Goal: Task Accomplishment & Management: Complete application form

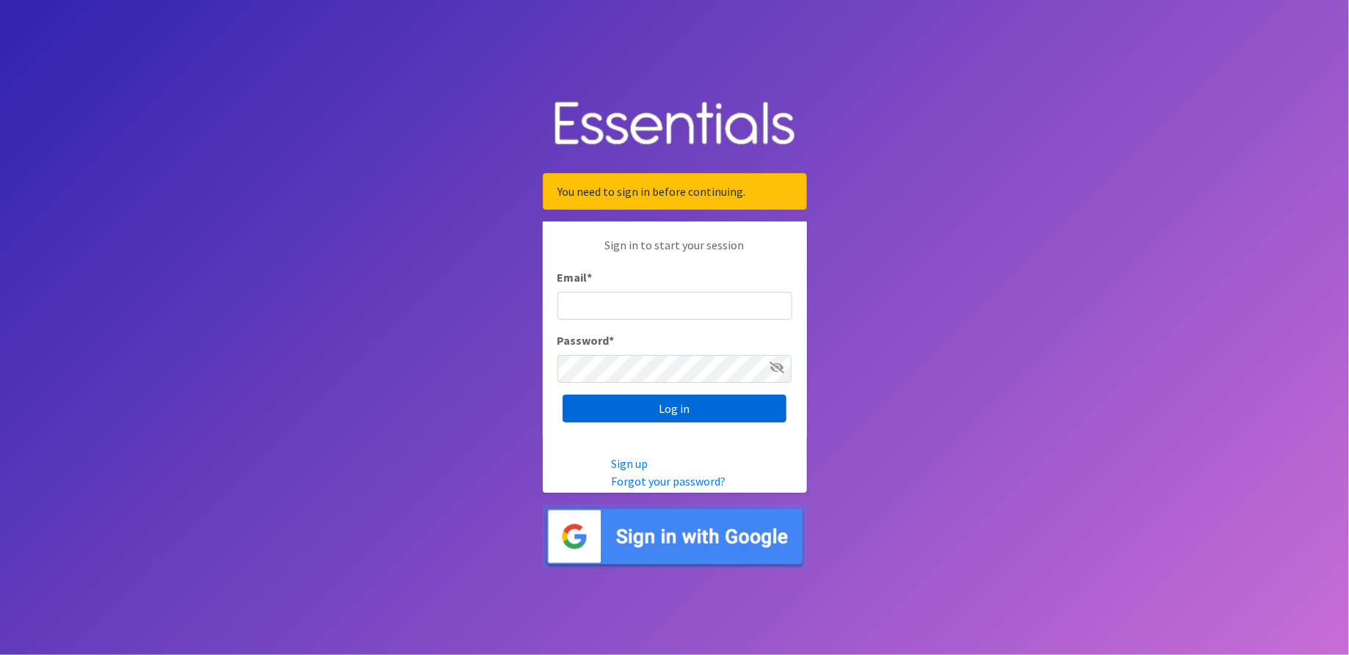
type input "[EMAIL_ADDRESS][DOMAIN_NAME]"
click at [646, 396] on input "Log in" at bounding box center [675, 409] width 224 height 28
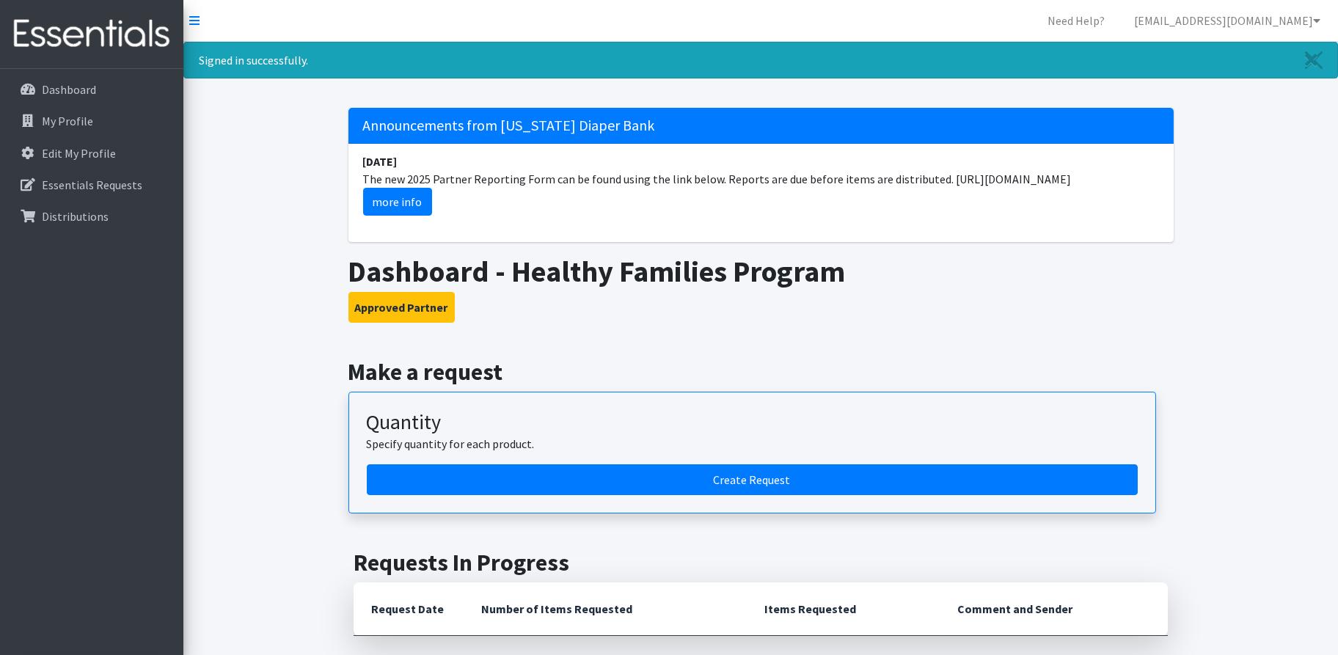
click at [704, 463] on div "Quantity Specify quantity for each product." at bounding box center [752, 437] width 771 height 54
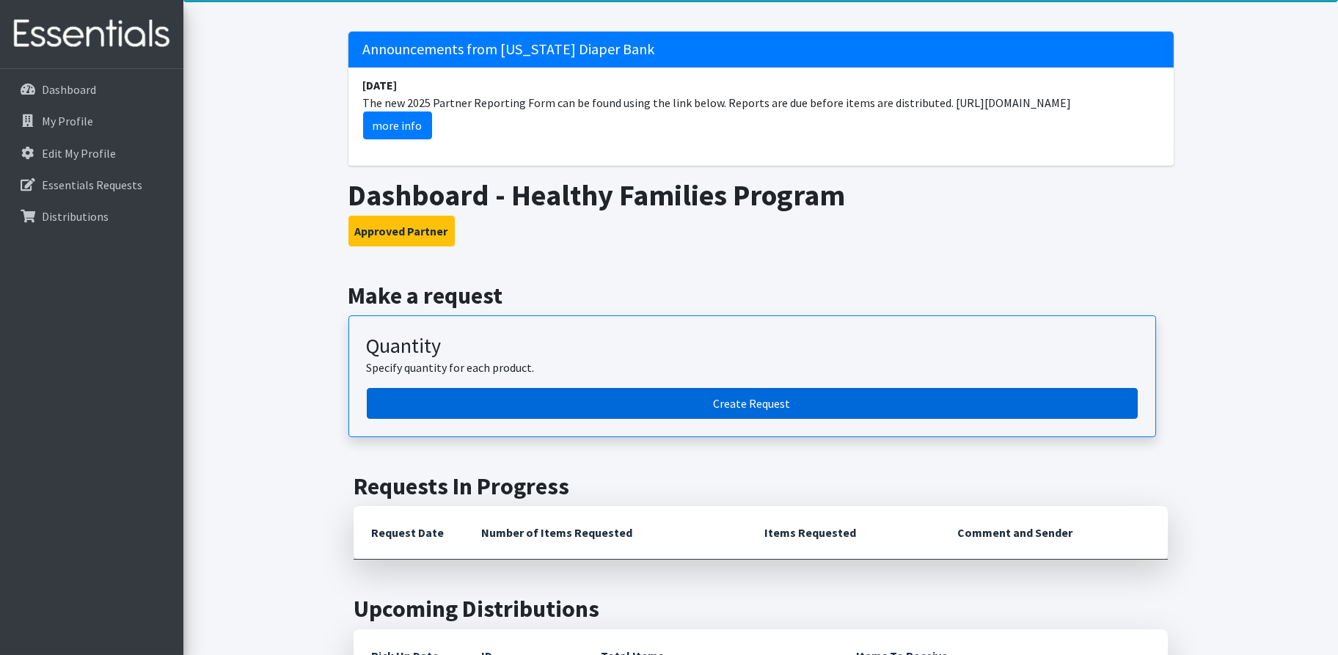
scroll to position [73, 0]
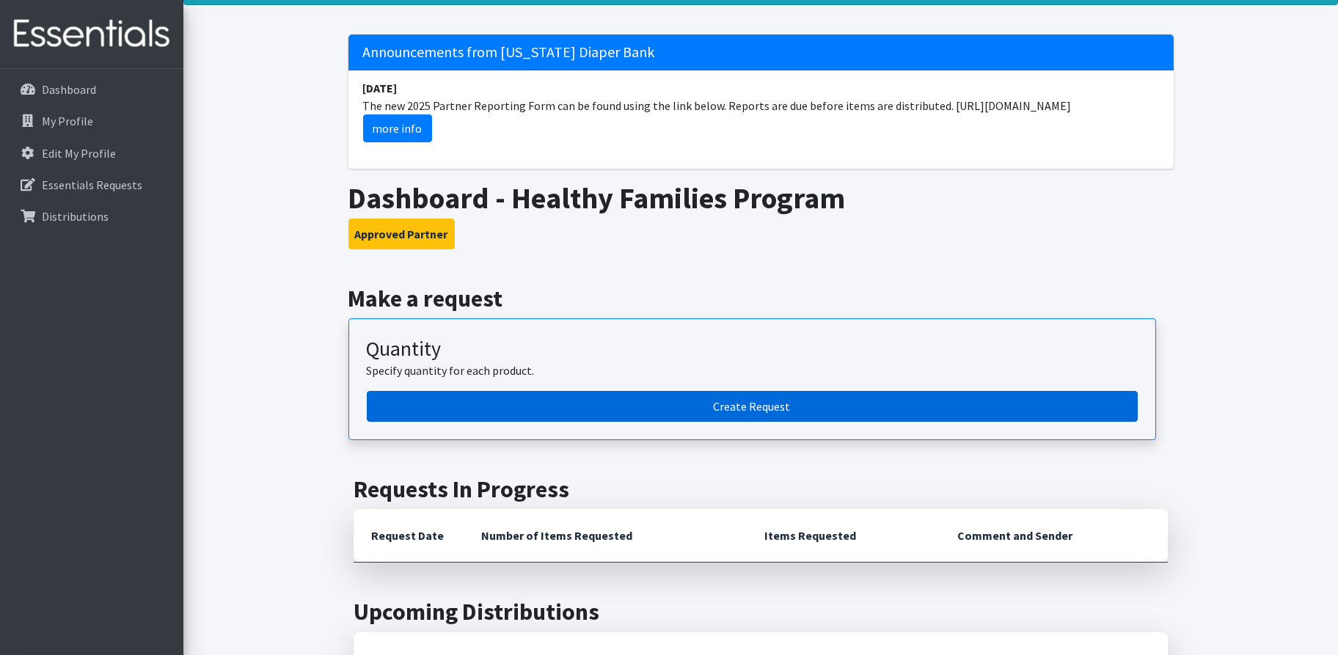
click at [766, 403] on link "Create Request" at bounding box center [752, 406] width 771 height 31
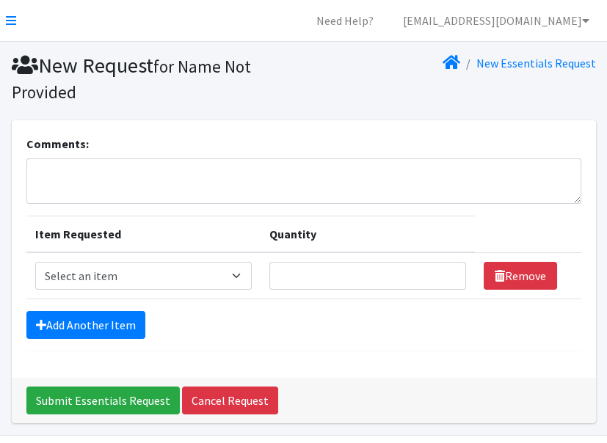
click at [566, 82] on div "New Essentials Request" at bounding box center [453, 78] width 298 height 51
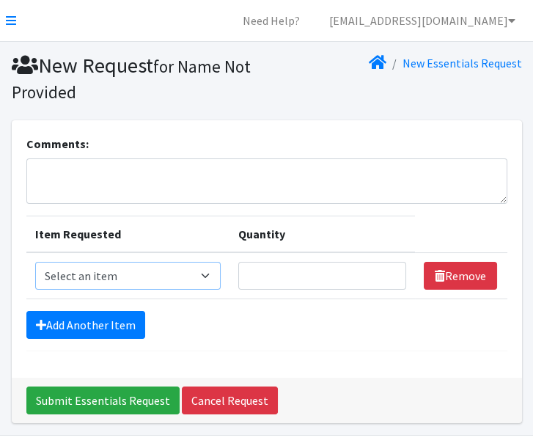
click at [203, 268] on select "Select an item Cloth Inserts (For Cloth Diapers) Kids (Newborn) Kids (Preemie) …" at bounding box center [128, 276] width 186 height 28
select select "5482"
click at [35, 262] on select "Select an item Cloth Inserts (For Cloth Diapers) Kids (Newborn) Kids (Preemie) …" at bounding box center [128, 276] width 186 height 28
click at [296, 283] on input "Quantity" at bounding box center [322, 276] width 168 height 28
type input "400"
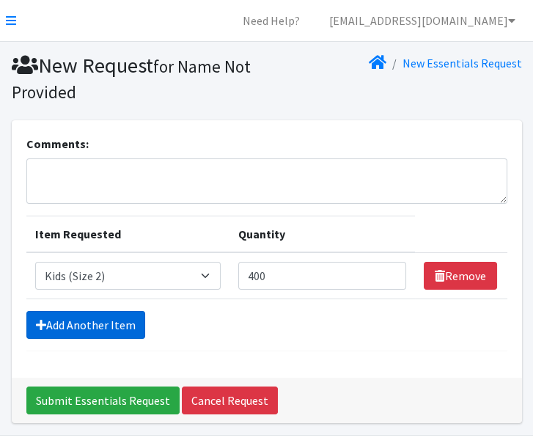
click at [107, 318] on link "Add Another Item" at bounding box center [85, 325] width 119 height 28
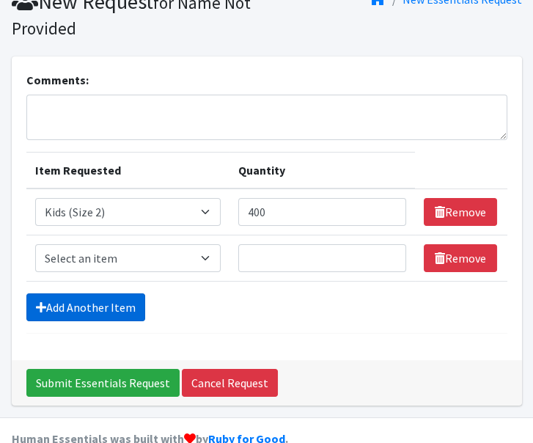
scroll to position [92, 0]
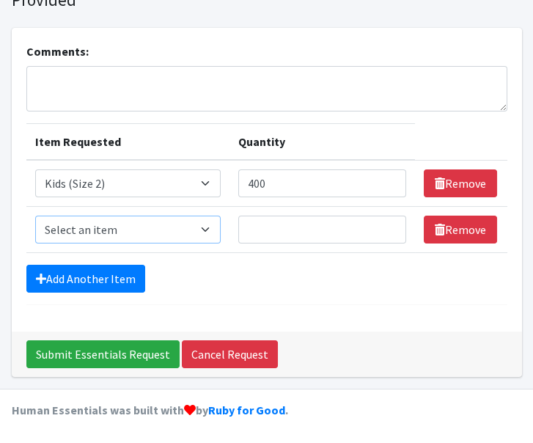
click at [193, 225] on select "Select an item Cloth Inserts (For Cloth Diapers) Kids (Newborn) Kids (Preemie) …" at bounding box center [128, 230] width 186 height 28
select select "5483"
click at [35, 216] on select "Select an item Cloth Inserts (For Cloth Diapers) Kids (Newborn) Kids (Preemie) …" at bounding box center [128, 230] width 186 height 28
click at [263, 220] on input "Quantity" at bounding box center [322, 230] width 168 height 28
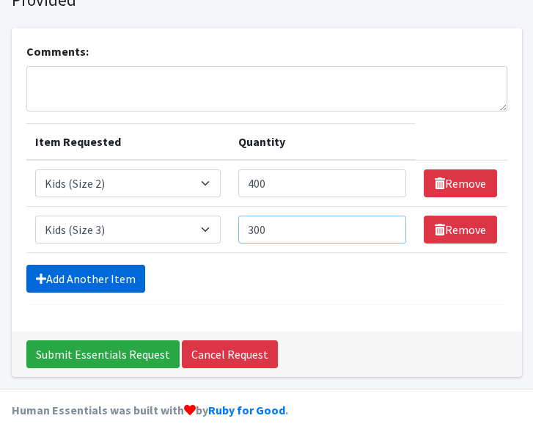
type input "300"
click at [100, 280] on link "Add Another Item" at bounding box center [85, 279] width 119 height 28
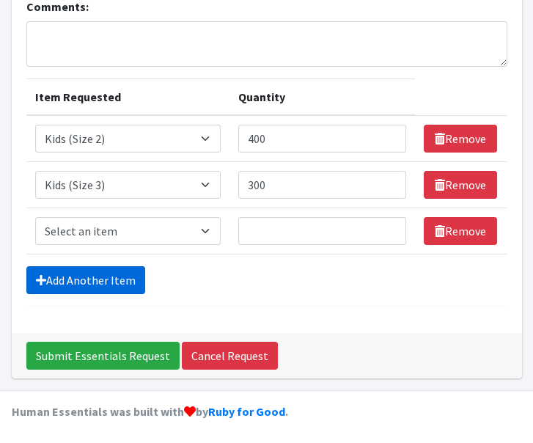
scroll to position [139, 0]
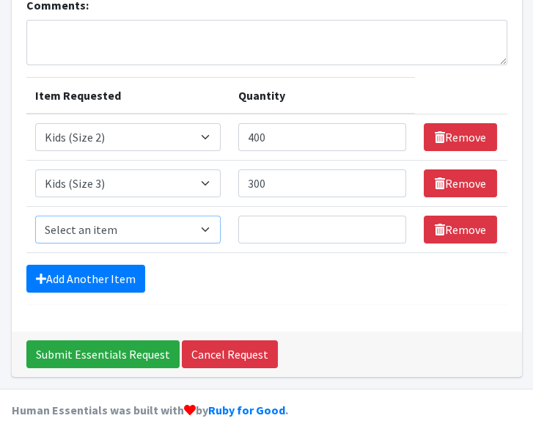
click at [118, 228] on select "Select an item Cloth Inserts (For Cloth Diapers) Kids (Newborn) Kids (Preemie) …" at bounding box center [128, 230] width 186 height 28
select select "5484"
click at [35, 216] on select "Select an item Cloth Inserts (For Cloth Diapers) Kids (Newborn) Kids (Preemie) …" at bounding box center [128, 230] width 186 height 28
click at [294, 221] on input "Quantity" at bounding box center [322, 230] width 168 height 28
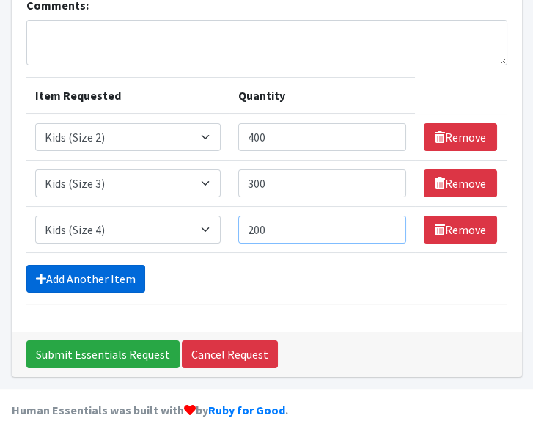
type input "200"
click at [83, 274] on link "Add Another Item" at bounding box center [85, 279] width 119 height 28
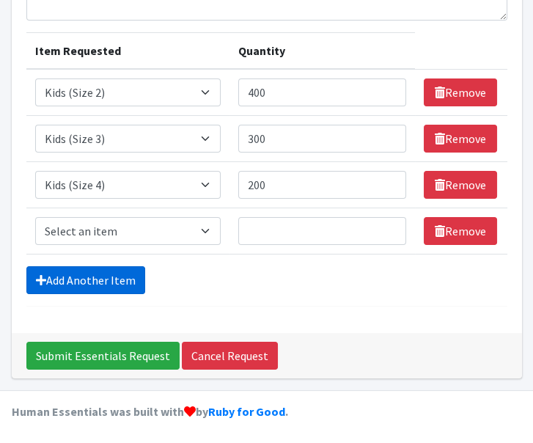
scroll to position [184, 0]
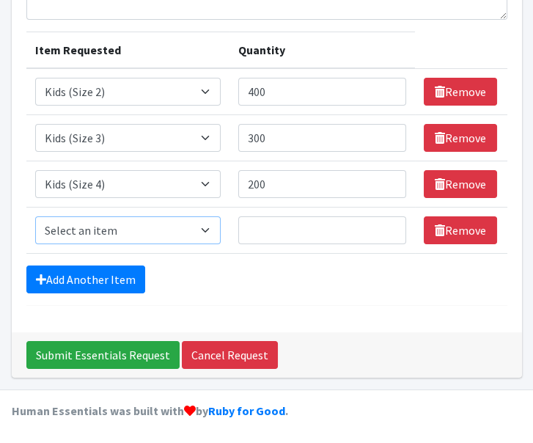
click at [176, 227] on select "Select an item Cloth Inserts (For Cloth Diapers) Kids (Newborn) Kids (Preemie) …" at bounding box center [128, 230] width 186 height 28
select select "5485"
click at [35, 216] on select "Select an item Cloth Inserts (For Cloth Diapers) Kids (Newborn) Kids (Preemie) …" at bounding box center [128, 230] width 186 height 28
click at [355, 229] on input "Quantity" at bounding box center [322, 230] width 168 height 28
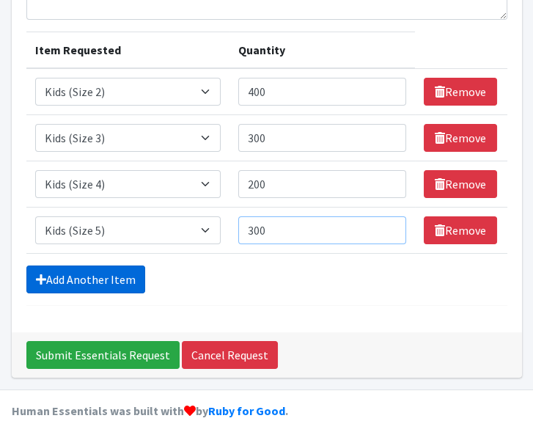
type input "300"
click at [68, 272] on link "Add Another Item" at bounding box center [85, 280] width 119 height 28
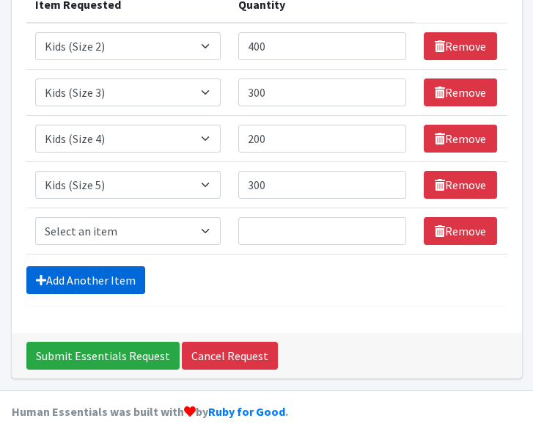
scroll to position [231, 0]
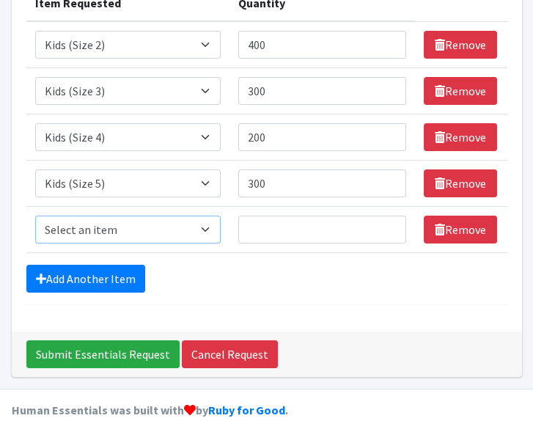
click at [127, 225] on select "Select an item Cloth Inserts (For Cloth Diapers) Kids (Newborn) Kids (Preemie) …" at bounding box center [128, 230] width 186 height 28
select select "5486"
click at [35, 216] on select "Select an item Cloth Inserts (For Cloth Diapers) Kids (Newborn) Kids (Preemie) …" at bounding box center [128, 230] width 186 height 28
click at [262, 228] on input "Quantity" at bounding box center [322, 230] width 168 height 28
type input "150"
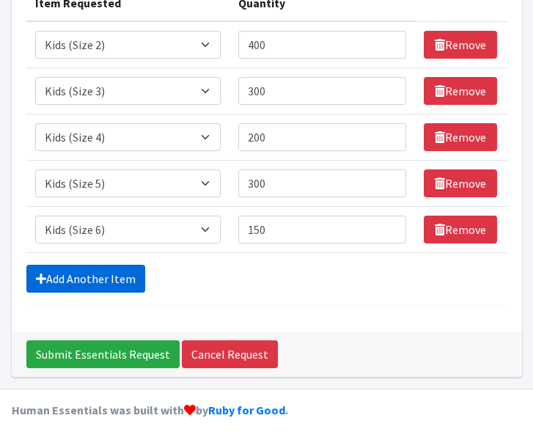
click at [120, 274] on link "Add Another Item" at bounding box center [85, 279] width 119 height 28
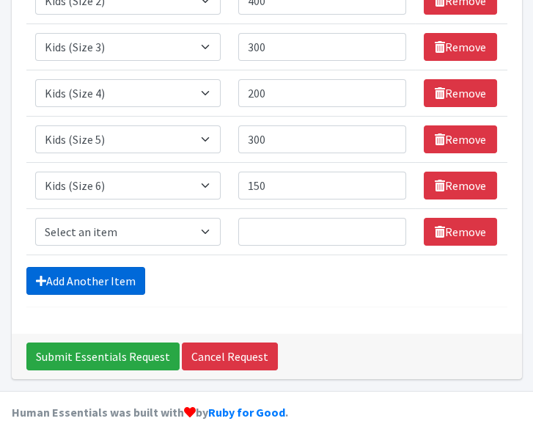
scroll to position [277, 0]
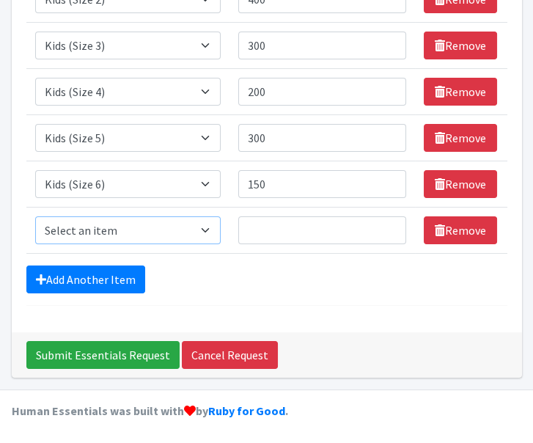
click at [129, 225] on select "Select an item Cloth Inserts (For Cloth Diapers) Kids (Newborn) Kids (Preemie) …" at bounding box center [128, 230] width 186 height 28
select select "5489"
click at [35, 216] on select "Select an item Cloth Inserts (For Cloth Diapers) Kids (Newborn) Kids (Preemie) …" at bounding box center [128, 230] width 186 height 28
click at [317, 213] on td "Quantity" at bounding box center [323, 231] width 186 height 46
click at [308, 229] on input "Quantity" at bounding box center [322, 230] width 168 height 28
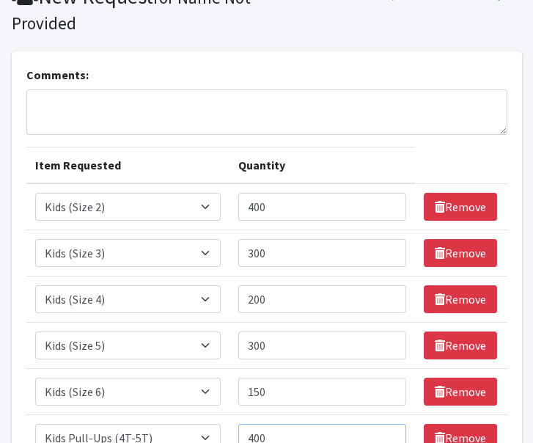
scroll to position [0, 0]
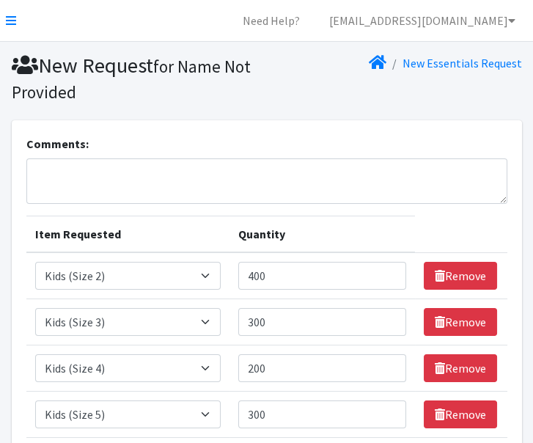
type input "400"
click at [61, 181] on textarea "Comments:" at bounding box center [266, 181] width 481 height 45
type textarea "D"
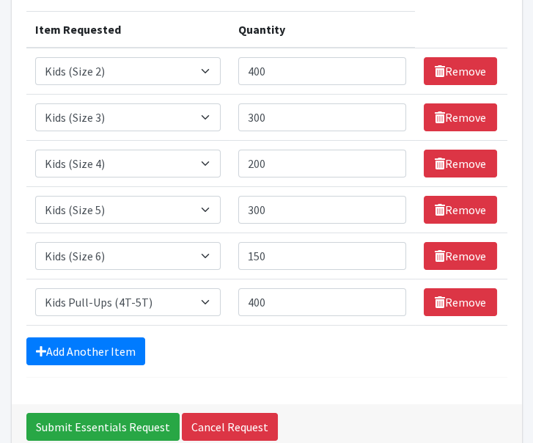
scroll to position [277, 0]
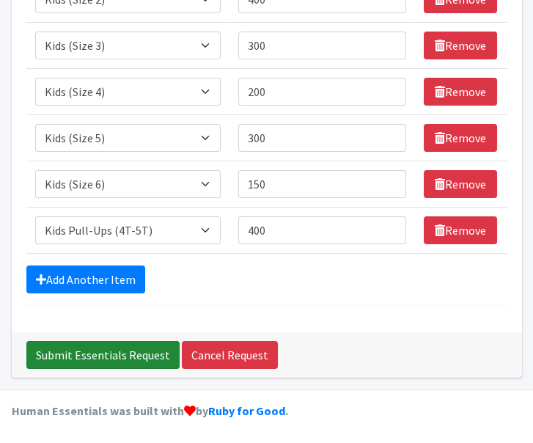
click at [122, 343] on input "Submit Essentials Request" at bounding box center [102, 355] width 153 height 28
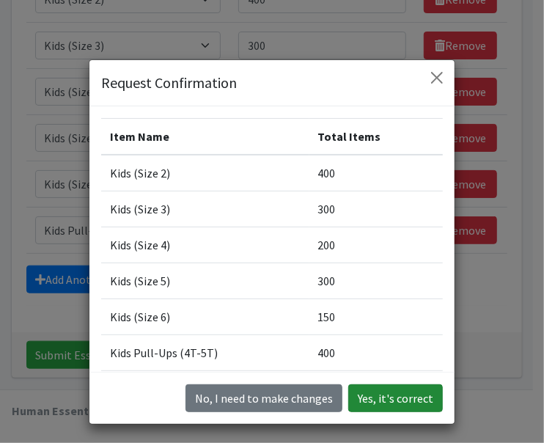
click at [407, 404] on button "Yes, it's correct" at bounding box center [396, 399] width 95 height 28
